Goal: Transaction & Acquisition: Purchase product/service

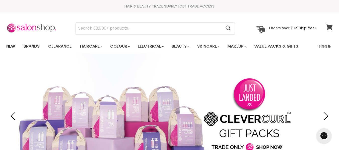
click at [330, 28] on icon at bounding box center [329, 27] width 7 height 7
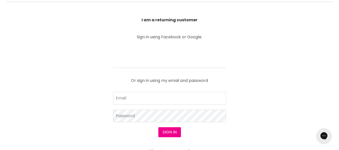
scroll to position [176, 0]
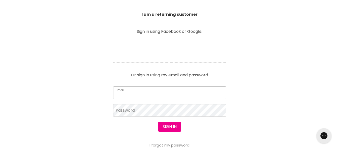
click at [164, 88] on input "Email" at bounding box center [169, 93] width 113 height 13
click at [143, 88] on input "Email" at bounding box center [169, 93] width 113 height 13
type input "gccosmeticclinic@gmail.com"
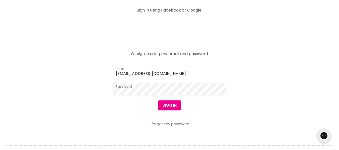
scroll to position [201, 0]
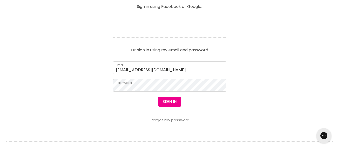
drag, startPoint x: 296, startPoint y: 130, endPoint x: 206, endPoint y: 111, distance: 92.0
click at [293, 130] on section "Welcome to SalonShop I am a new customer Create a new account for a better shop…" at bounding box center [169, 52] width 339 height 310
click at [167, 103] on button "Sign in" at bounding box center [170, 102] width 23 height 10
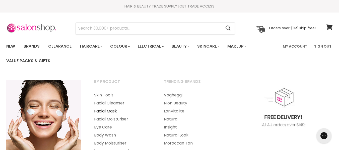
scroll to position [25, 0]
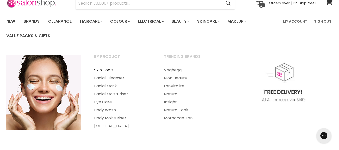
click at [111, 69] on link "Skin Tools" at bounding box center [122, 70] width 69 height 8
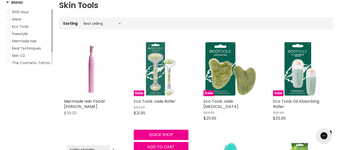
click at [156, 72] on img "Main content" at bounding box center [161, 69] width 55 height 55
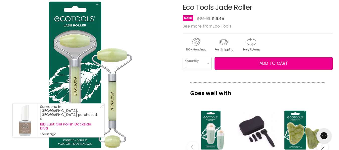
scroll to position [75, 0]
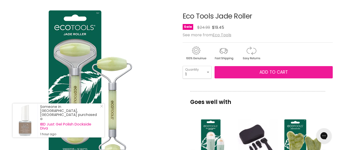
click at [244, 72] on button "Add to cart" at bounding box center [274, 72] width 118 height 13
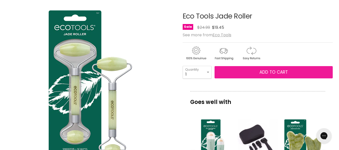
click at [278, 71] on span "Add to cart" at bounding box center [274, 72] width 28 height 6
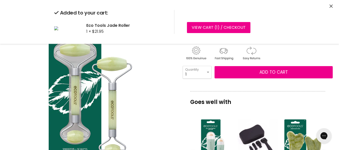
click at [330, 5] on icon "Close" at bounding box center [331, 6] width 3 height 3
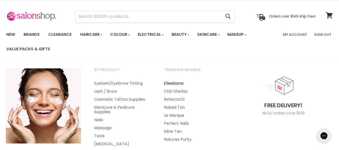
scroll to position [0, 0]
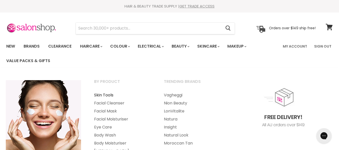
click at [100, 96] on link "Skin Tools" at bounding box center [122, 95] width 69 height 8
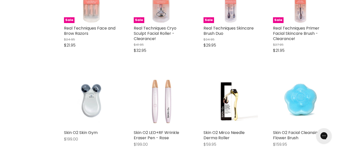
scroll to position [527, 0]
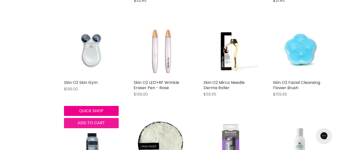
click at [94, 123] on span "Add to cart" at bounding box center [91, 123] width 27 height 6
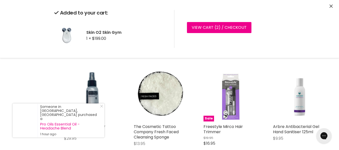
scroll to position [603, 0]
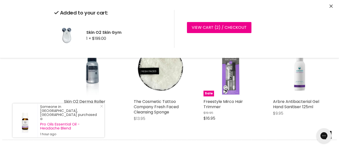
click at [332, 7] on icon "Close" at bounding box center [331, 6] width 3 height 3
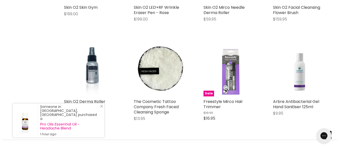
click at [103, 108] on icon "Close Icon" at bounding box center [101, 106] width 3 height 3
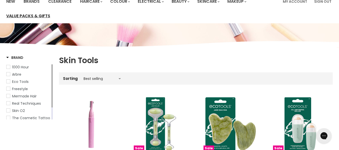
scroll to position [0, 0]
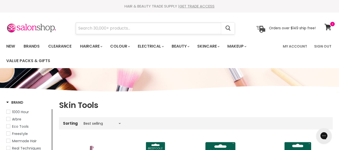
click at [137, 30] on input "Search" at bounding box center [149, 29] width 146 height 12
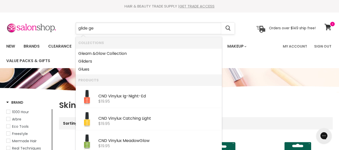
type input "glide gel"
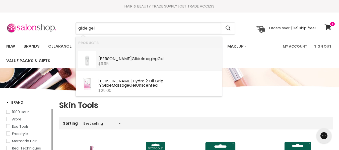
drag, startPoint x: 131, startPoint y: 61, endPoint x: 138, endPoint y: 62, distance: 7.2
click at [135, 62] on div "Caron Glide Imaging Gel Caron $9.95" at bounding box center [158, 58] width 121 height 15
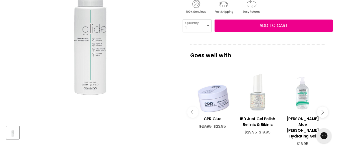
scroll to position [126, 0]
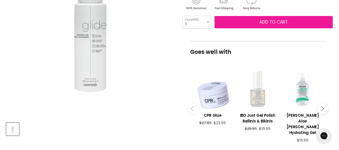
click at [258, 20] on button "Add to cart" at bounding box center [274, 22] width 118 height 13
click at [268, 21] on span "Add to cart" at bounding box center [274, 22] width 28 height 6
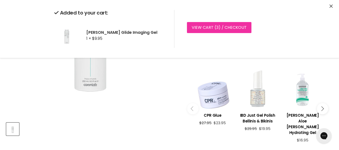
click at [226, 26] on link "View cart ( 3 ) / Checkout" at bounding box center [219, 27] width 65 height 11
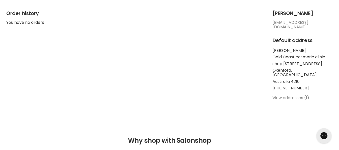
scroll to position [100, 0]
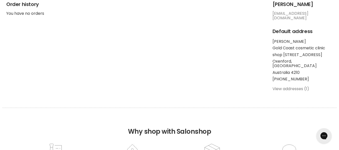
click at [296, 86] on link "View addresses (1)" at bounding box center [291, 89] width 37 height 6
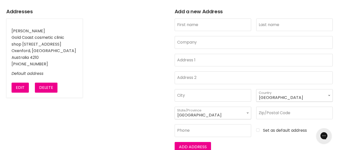
scroll to position [75, 0]
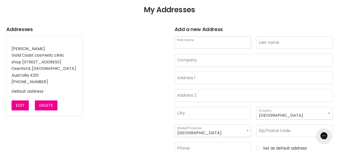
click at [214, 39] on input "First name" at bounding box center [213, 42] width 77 height 13
type input "[PERSON_NAME]"
type input "Theron"
type input "[STREET_ADDRESS]"
type input "Canungra"
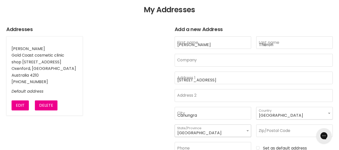
select select "[GEOGRAPHIC_DATA]"
type input "4275"
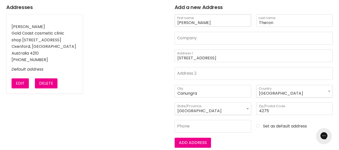
scroll to position [126, 0]
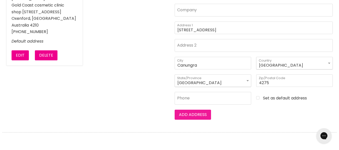
click at [193, 115] on button "Add address" at bounding box center [193, 115] width 36 height 10
